Goal: Obtain resource: Download file/media

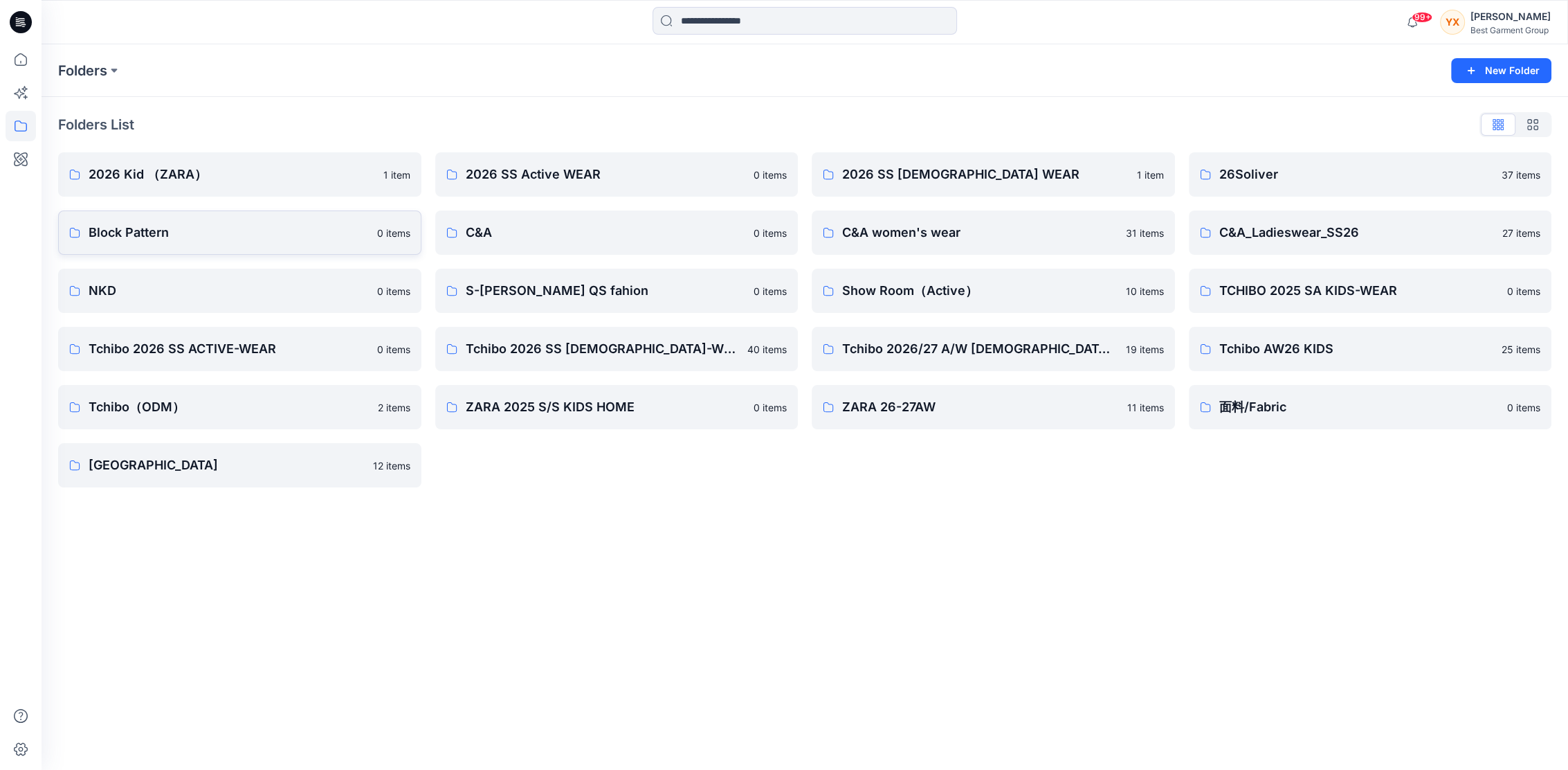
click at [215, 239] on p "Block Pattern" at bounding box center [229, 232] width 280 height 19
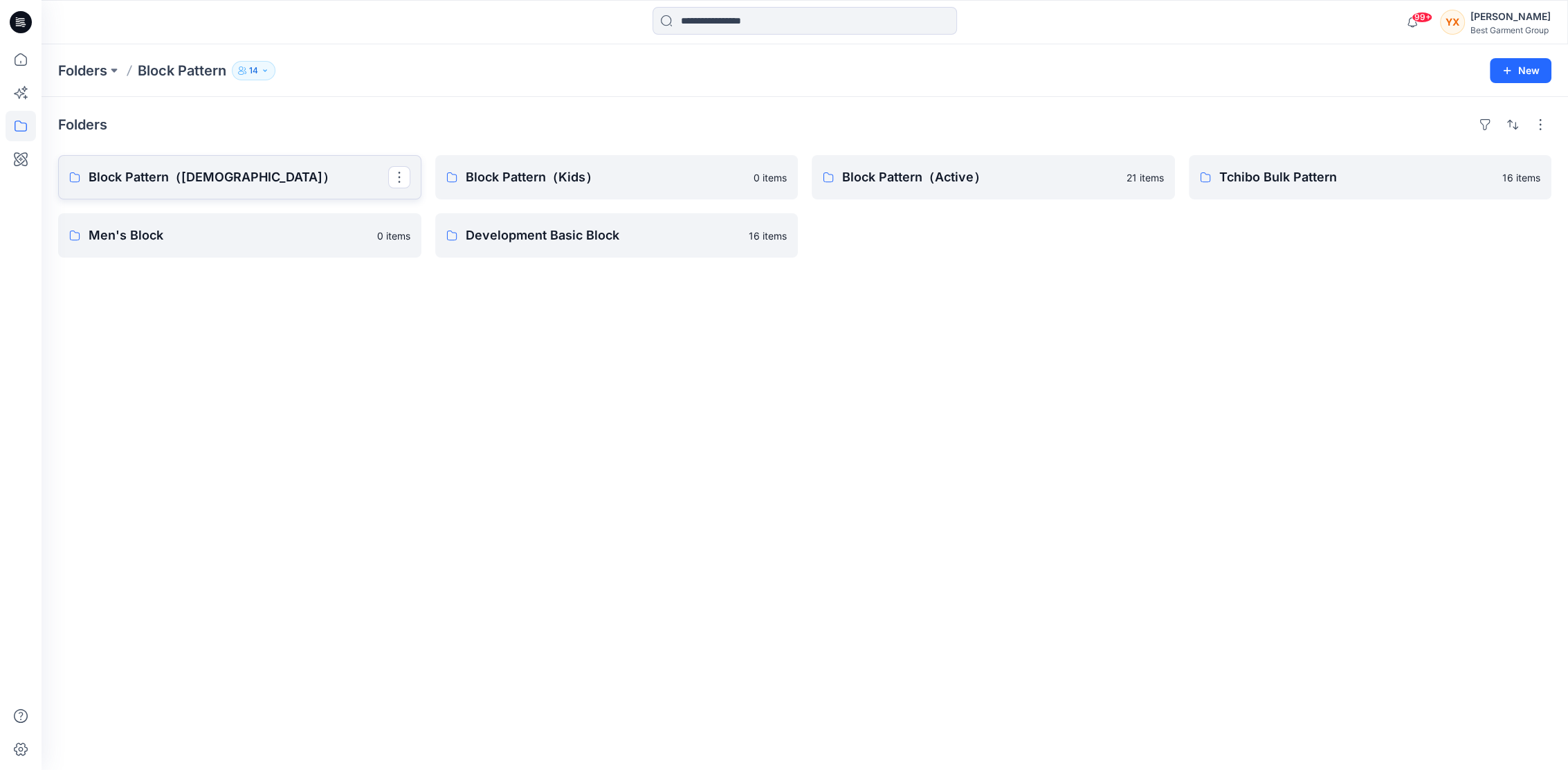
click at [278, 173] on p "Block Pattern（[DEMOGRAPHIC_DATA]）" at bounding box center [238, 176] width 299 height 19
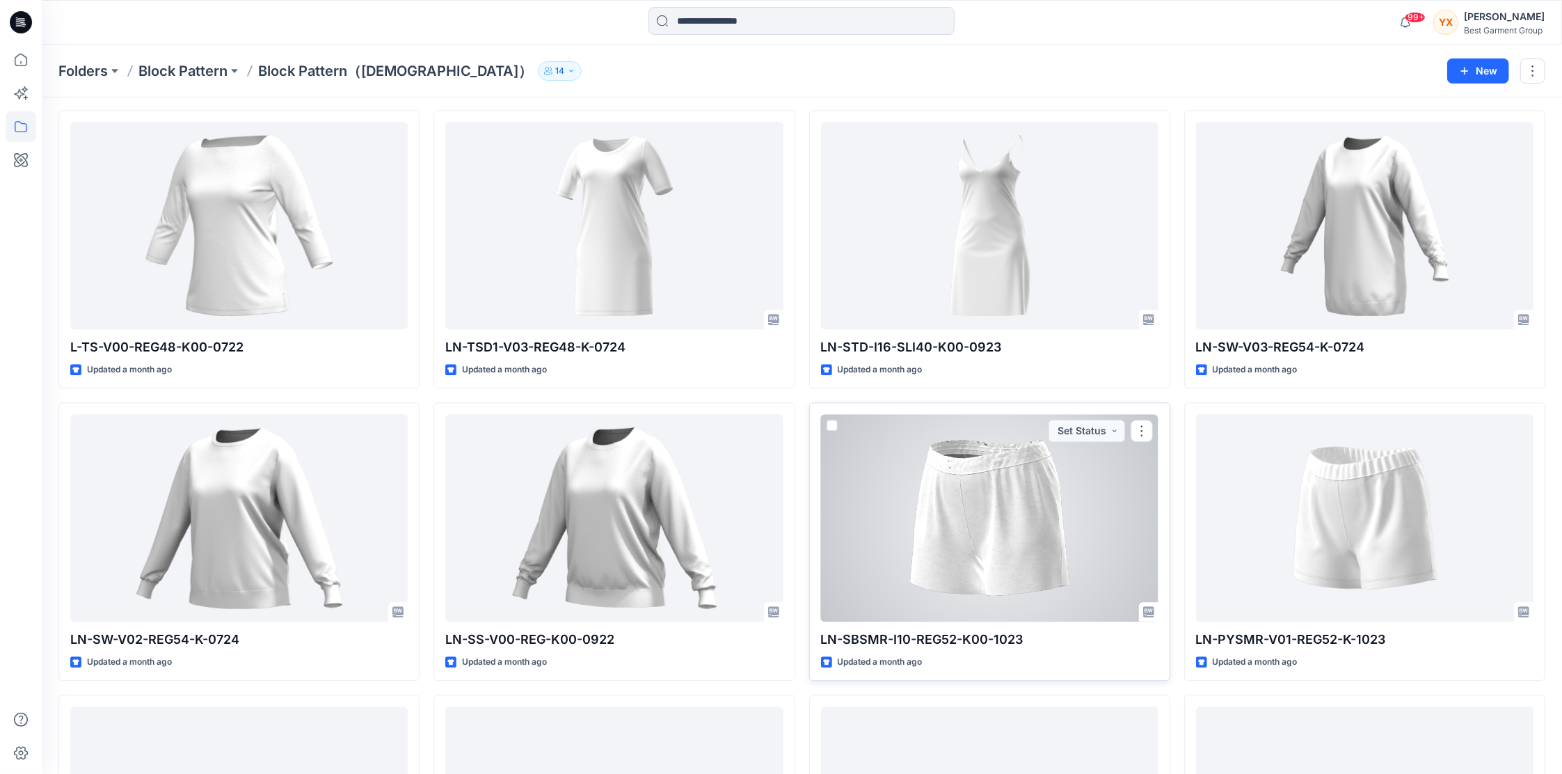
scroll to position [3037, 0]
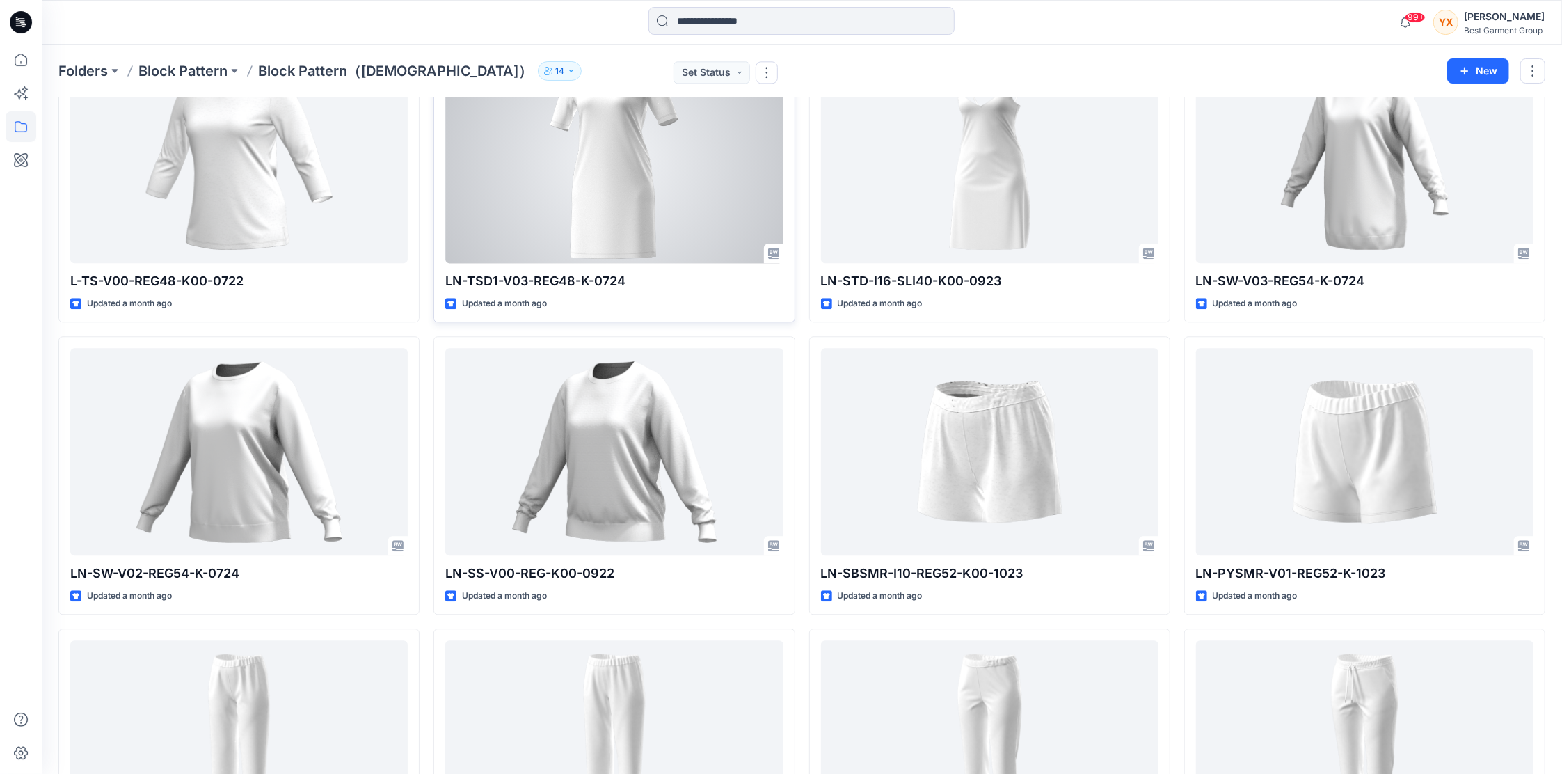
click at [585, 205] on div at bounding box center [614, 159] width 338 height 207
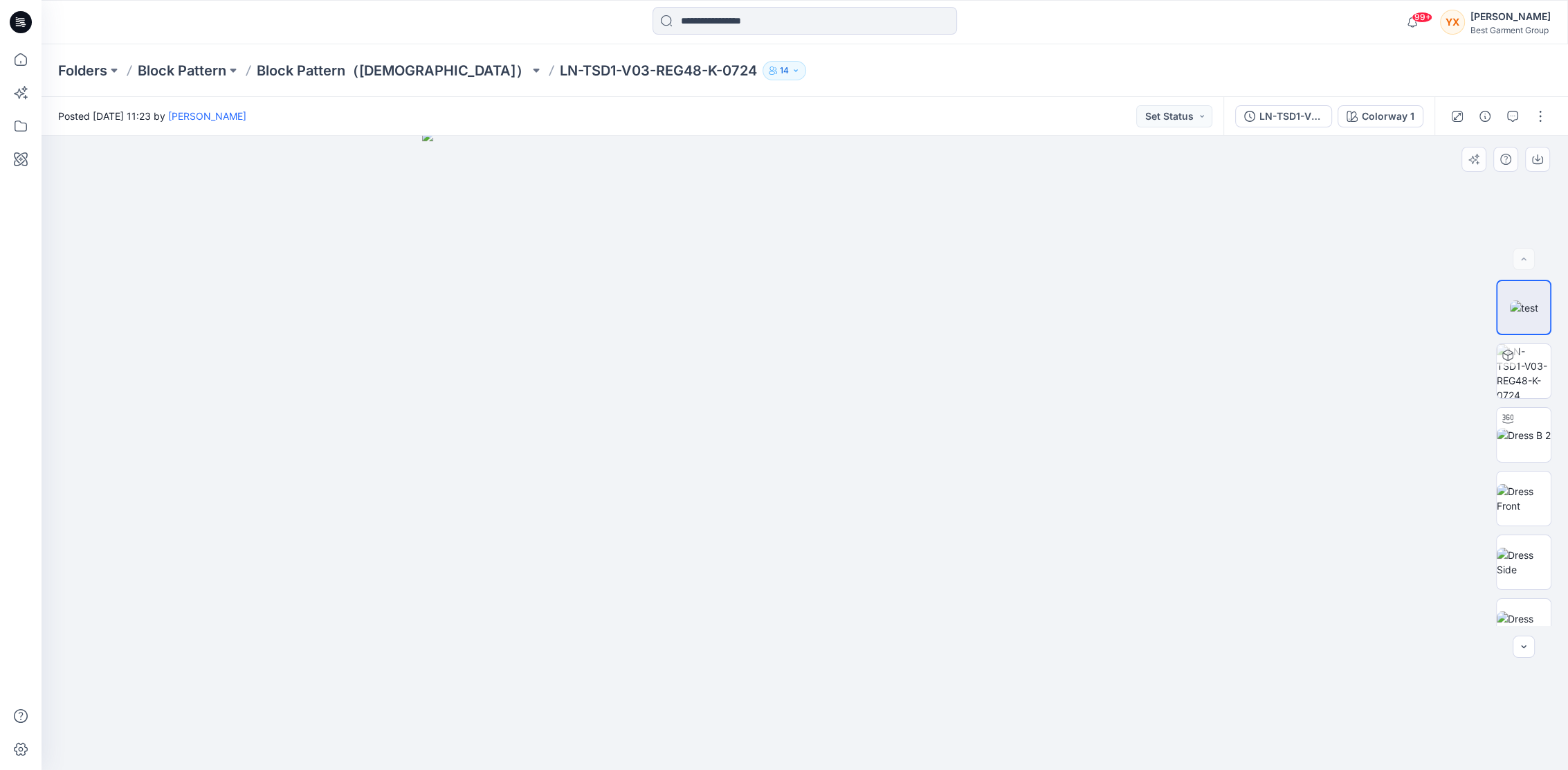
drag, startPoint x: 807, startPoint y: 174, endPoint x: 800, endPoint y: 288, distance: 114.2
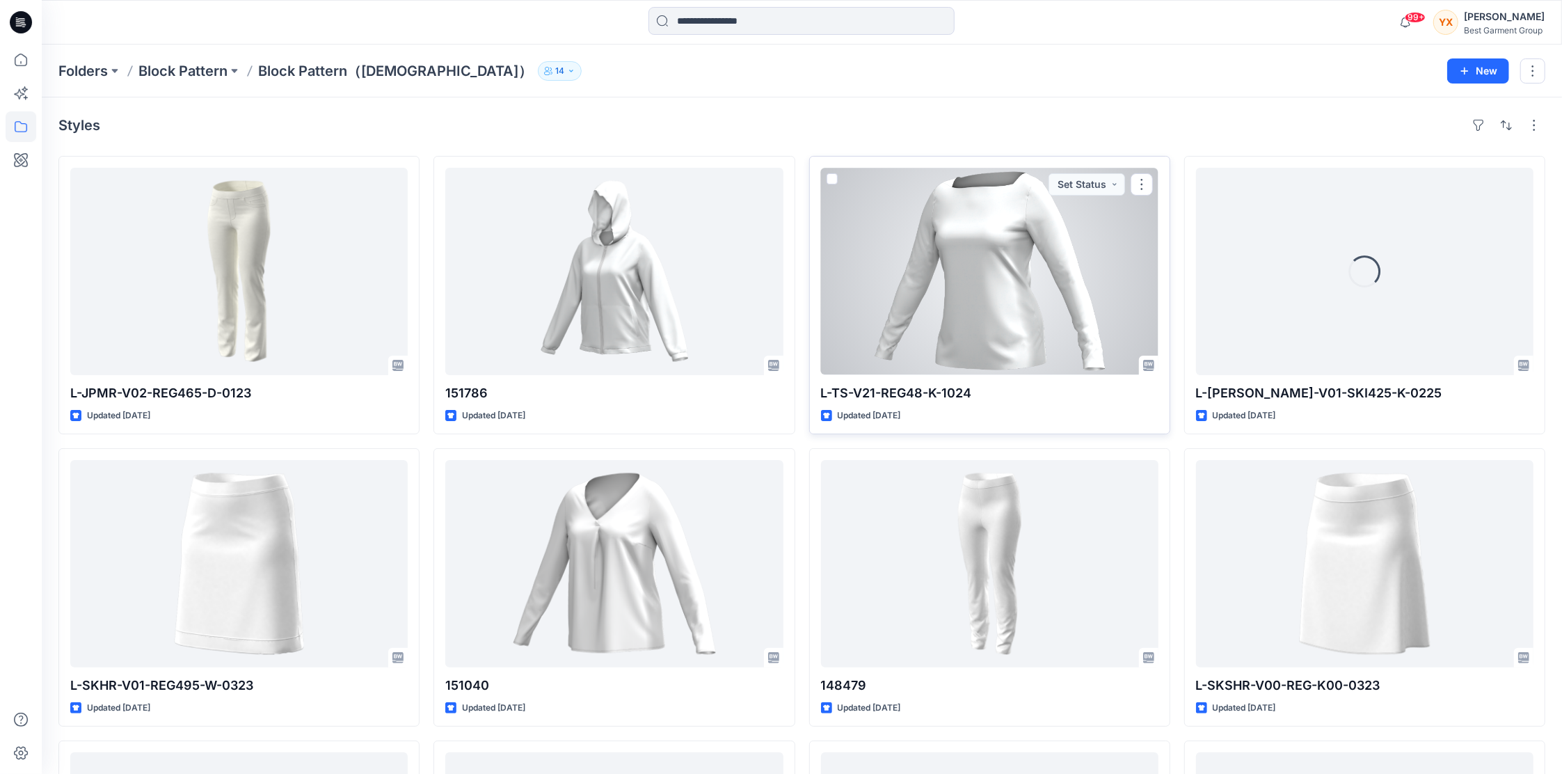
click at [1066, 264] on div at bounding box center [990, 271] width 338 height 207
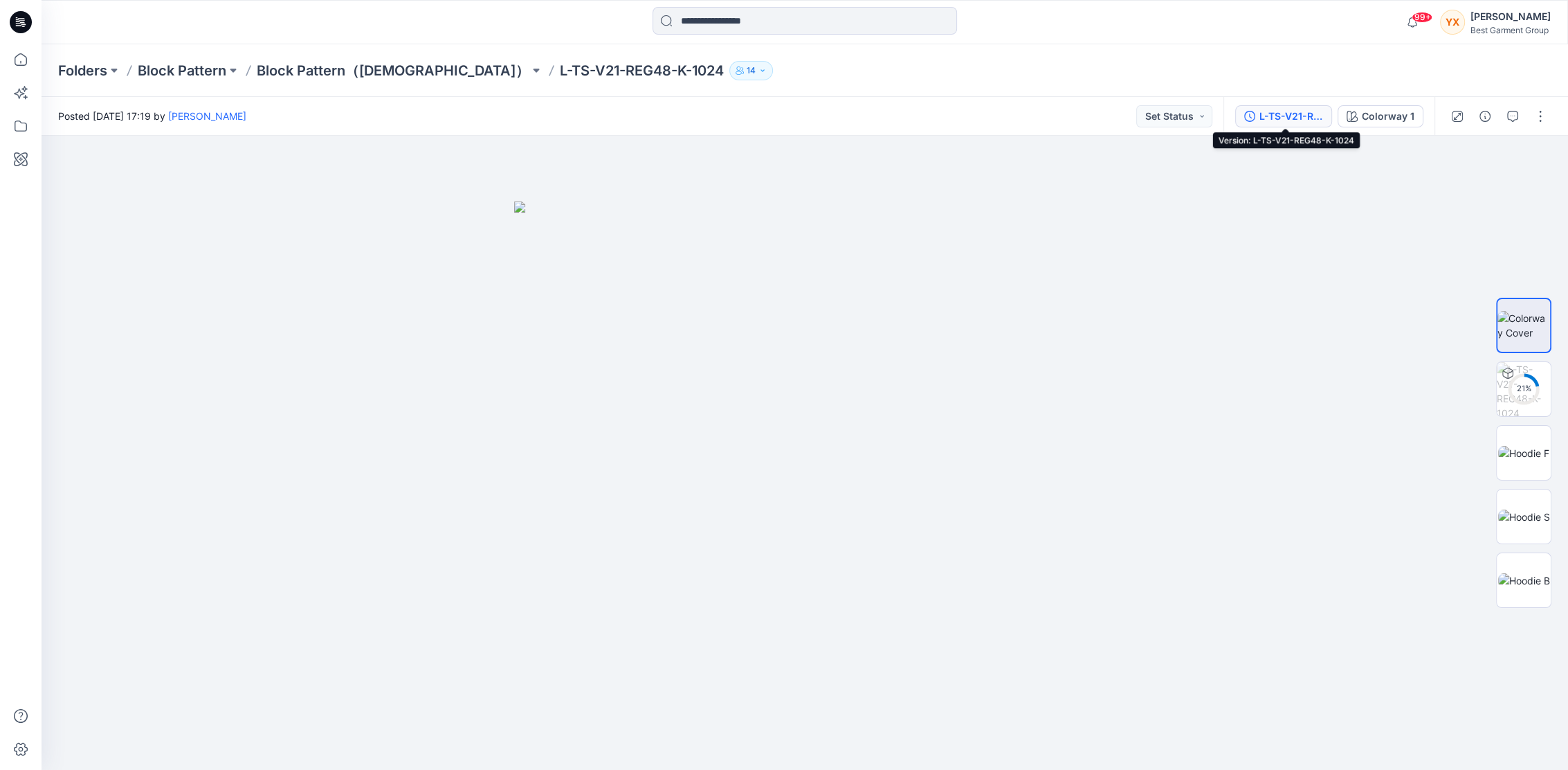
click at [1307, 112] on div "L-TS-V21-REG48-K-1024" at bounding box center [1292, 115] width 64 height 15
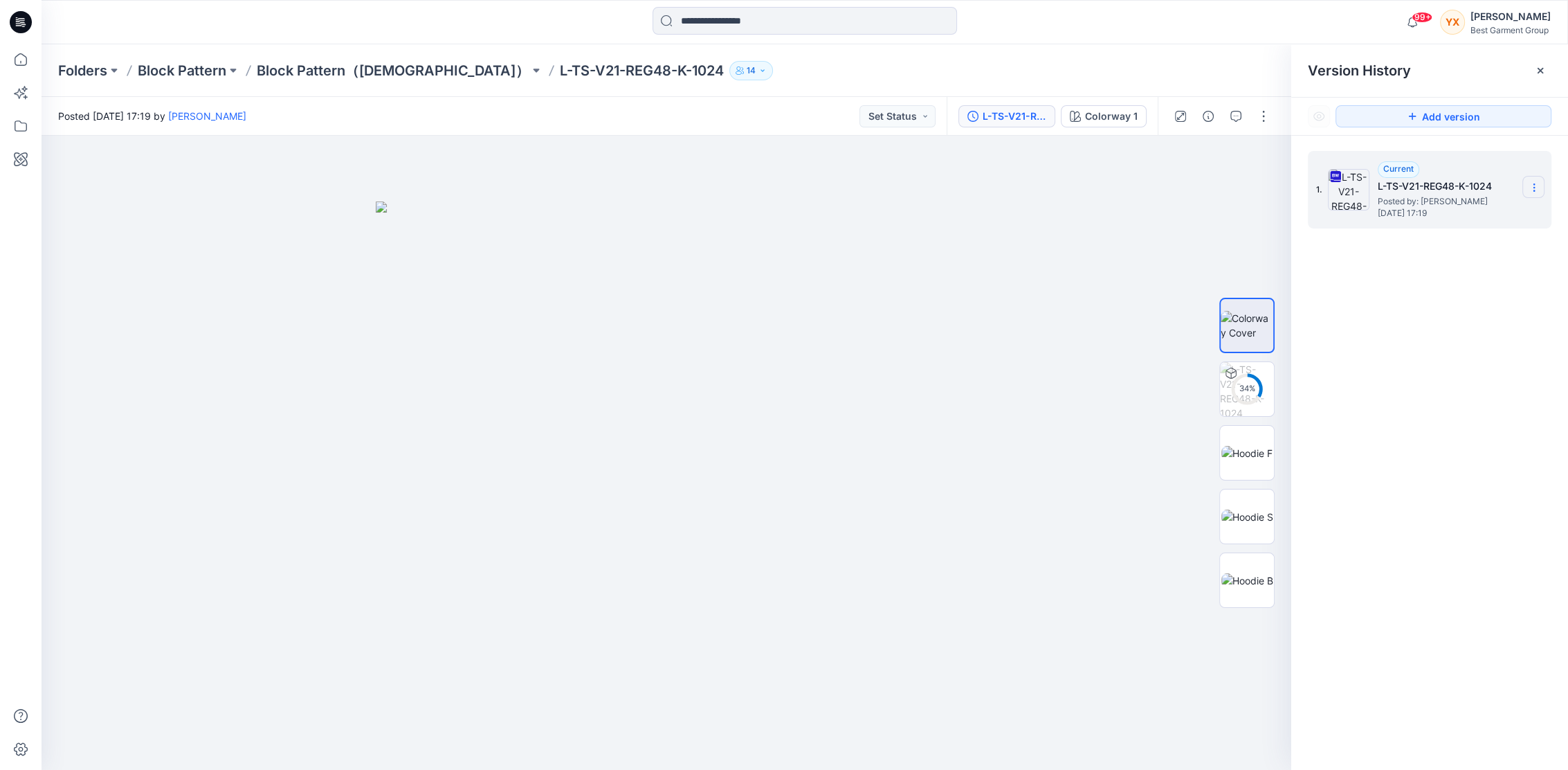
click at [1530, 194] on section at bounding box center [1533, 187] width 22 height 22
click at [1456, 220] on span "Download Source BW File" at bounding box center [1464, 214] width 115 height 17
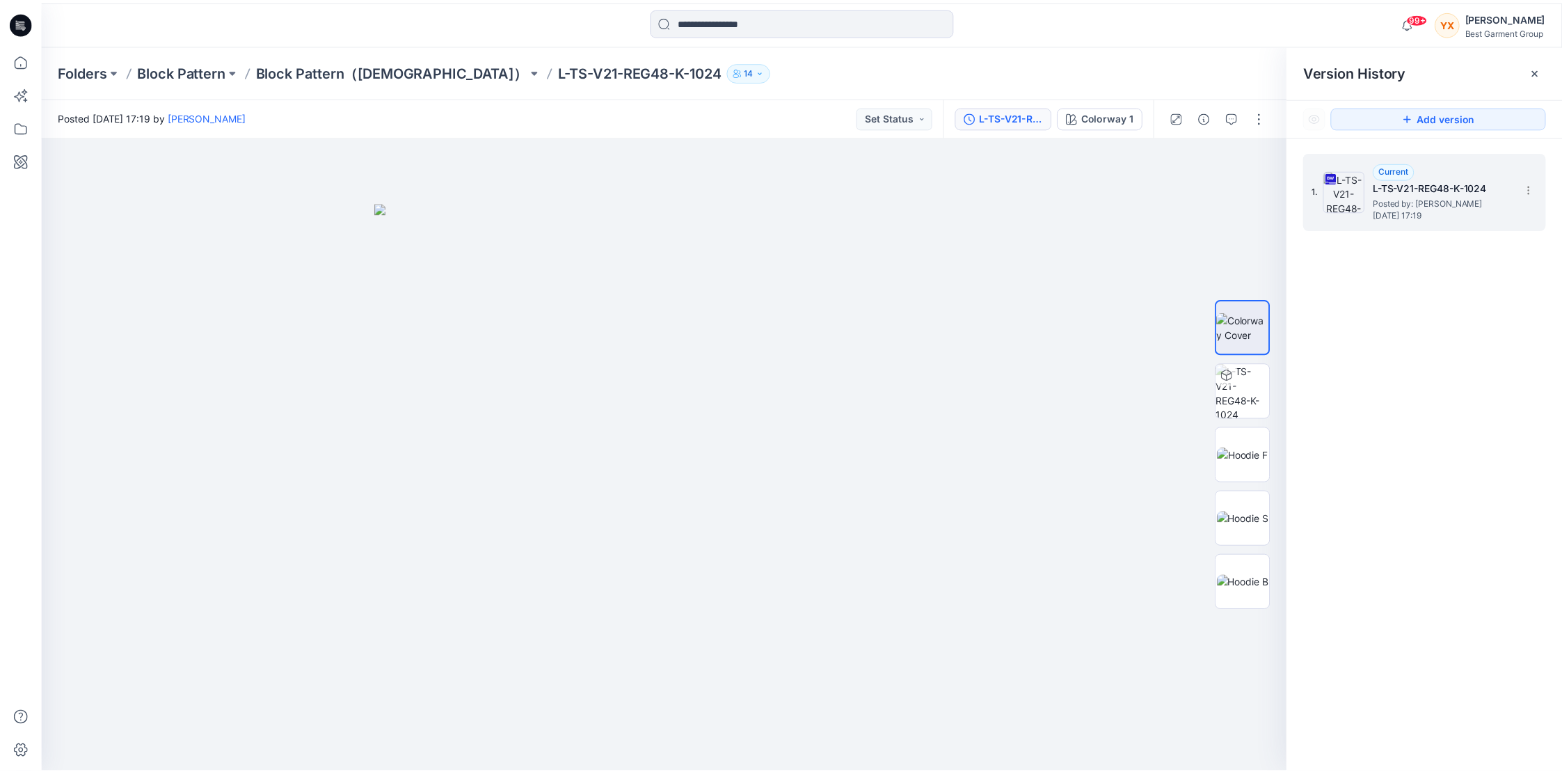
scroll to position [312, 0]
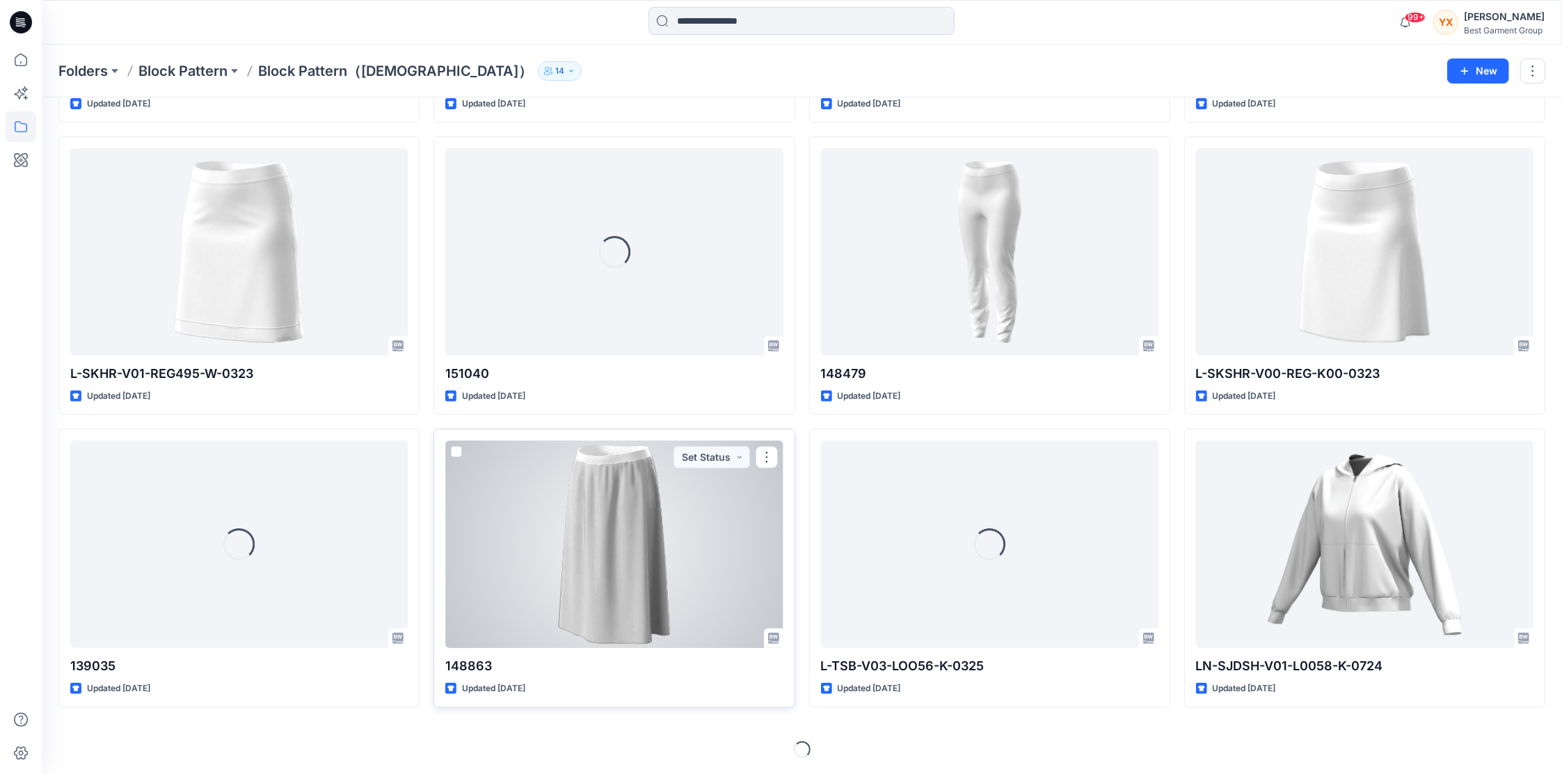
click at [618, 504] on div at bounding box center [614, 544] width 338 height 207
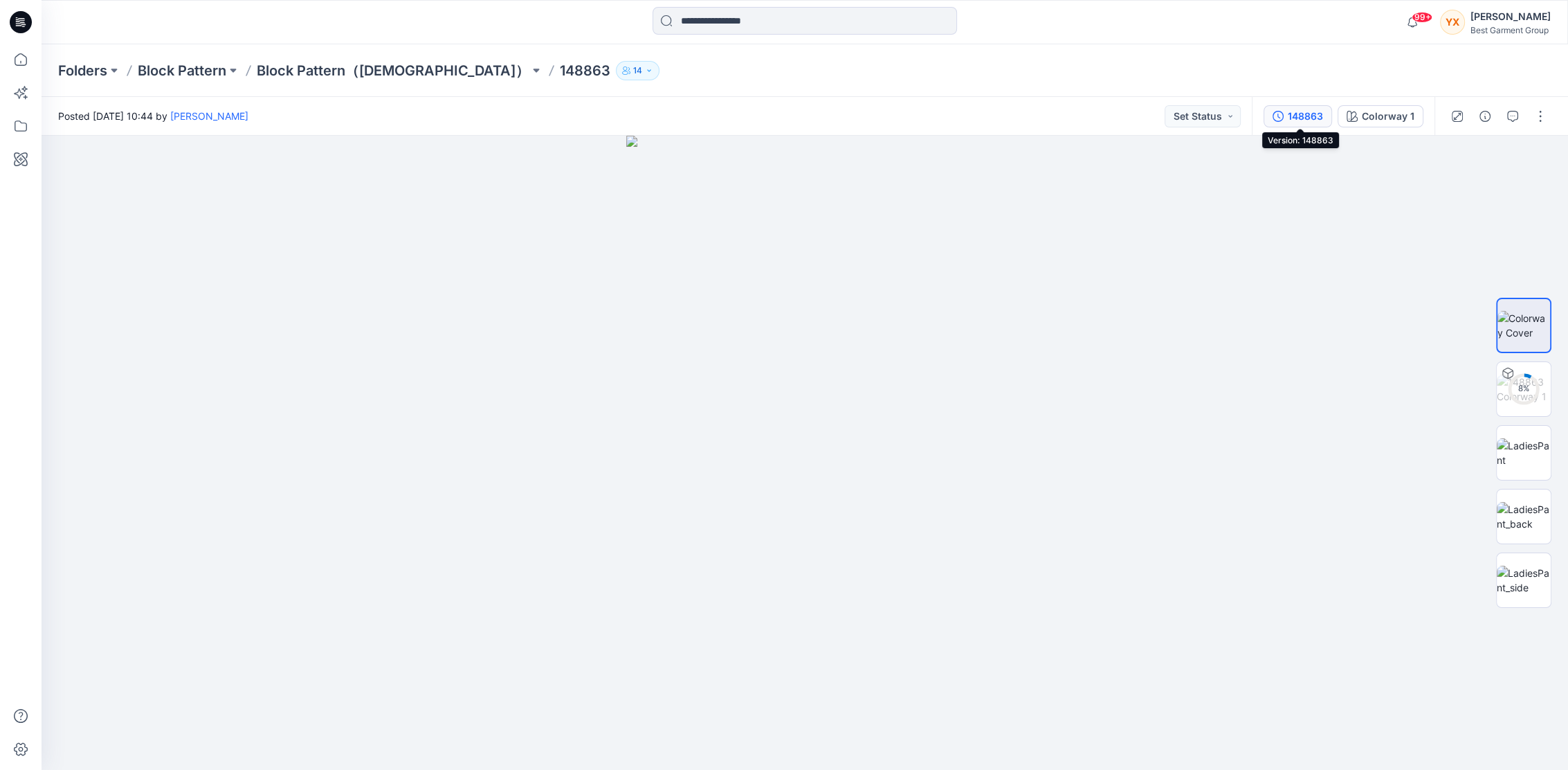
click at [1304, 119] on div "148863" at bounding box center [1305, 115] width 35 height 15
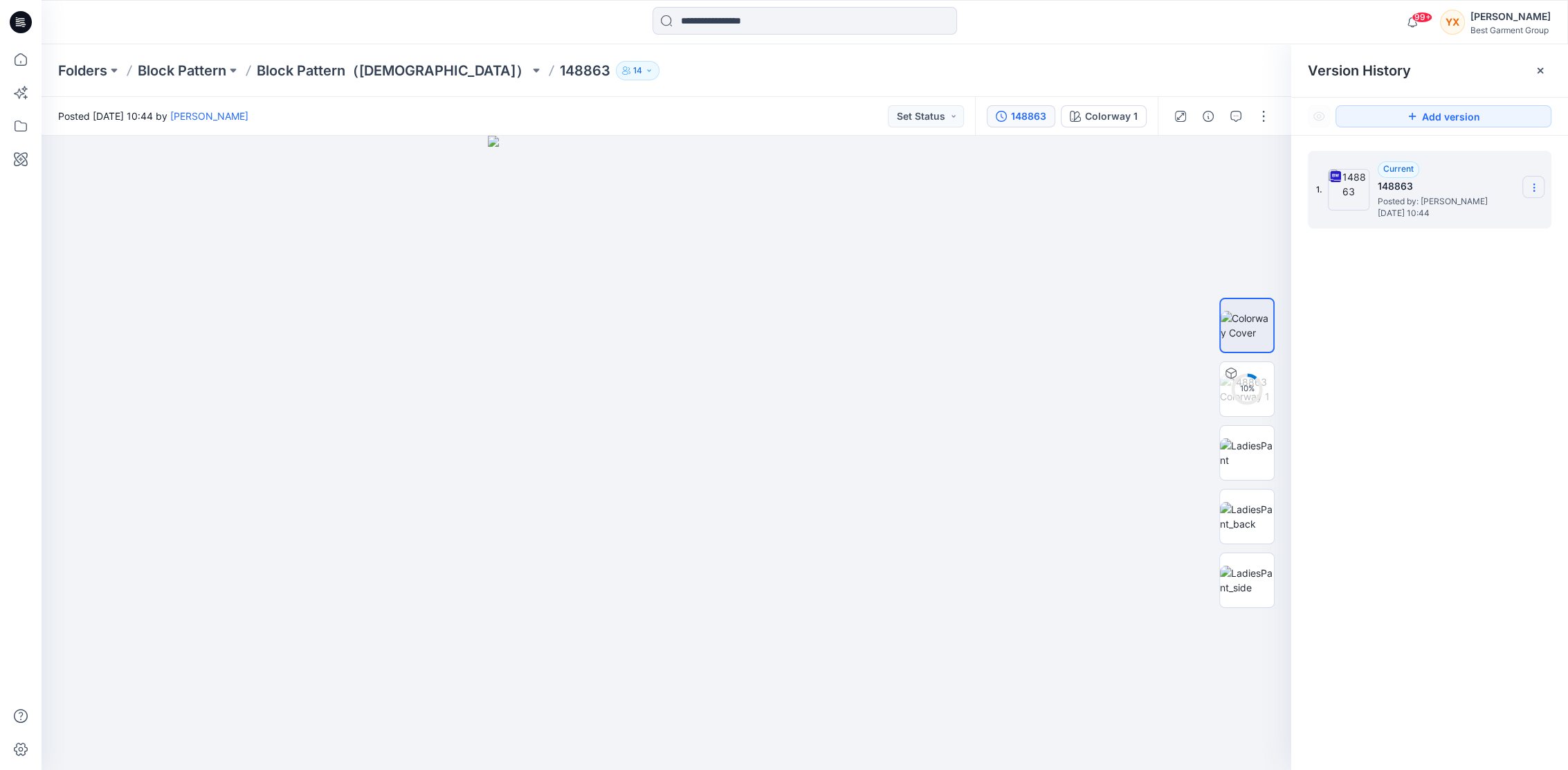
click at [1531, 187] on icon at bounding box center [1533, 187] width 11 height 11
click at [1484, 338] on div "1. Current 148863 Posted by: [PERSON_NAME] [DATE] 10:44 Download Source BW File…" at bounding box center [1430, 463] width 276 height 655
